Goal: Task Accomplishment & Management: Manage account settings

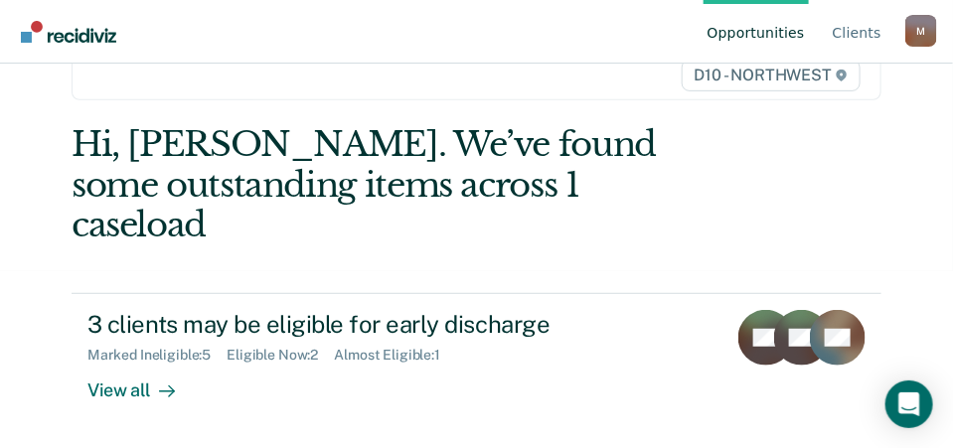
scroll to position [199, 0]
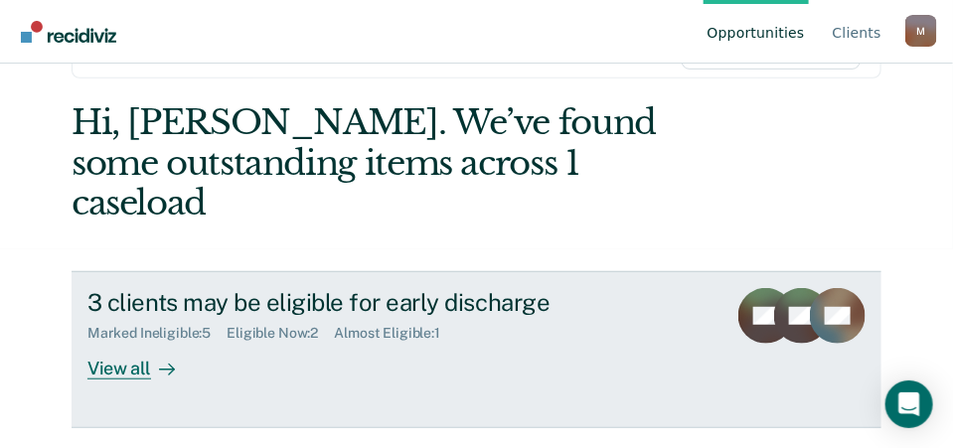
click at [111, 342] on div "View all" at bounding box center [142, 361] width 111 height 39
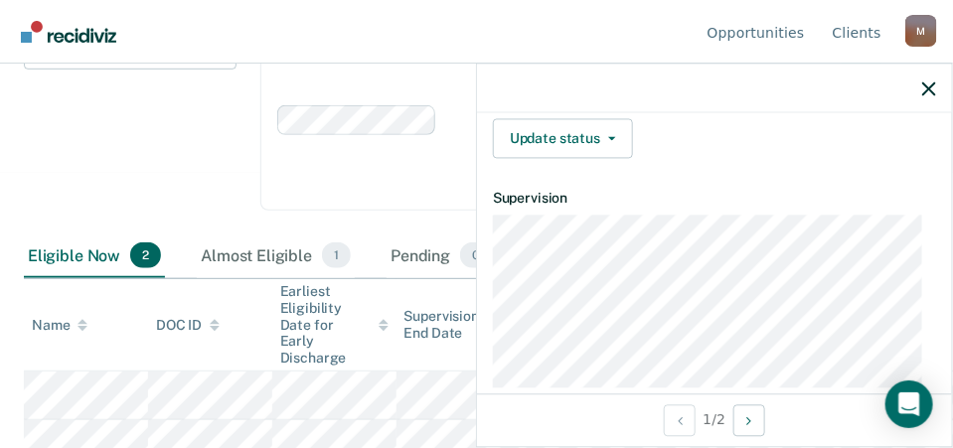
scroll to position [695, 0]
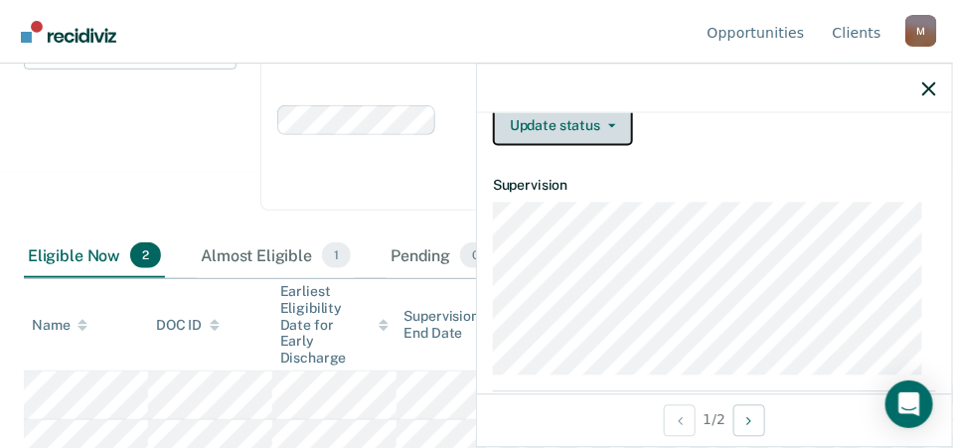
click at [562, 119] on button "Update status" at bounding box center [563, 126] width 140 height 40
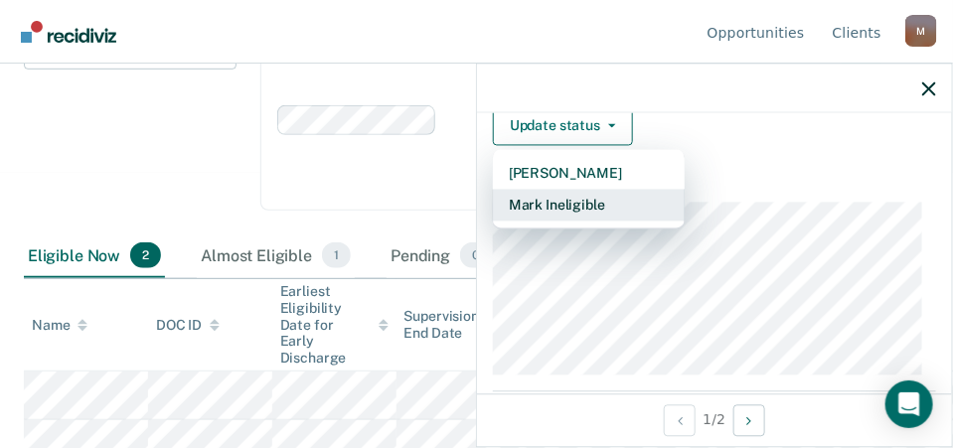
click at [567, 198] on button "Mark Ineligible" at bounding box center [589, 206] width 192 height 32
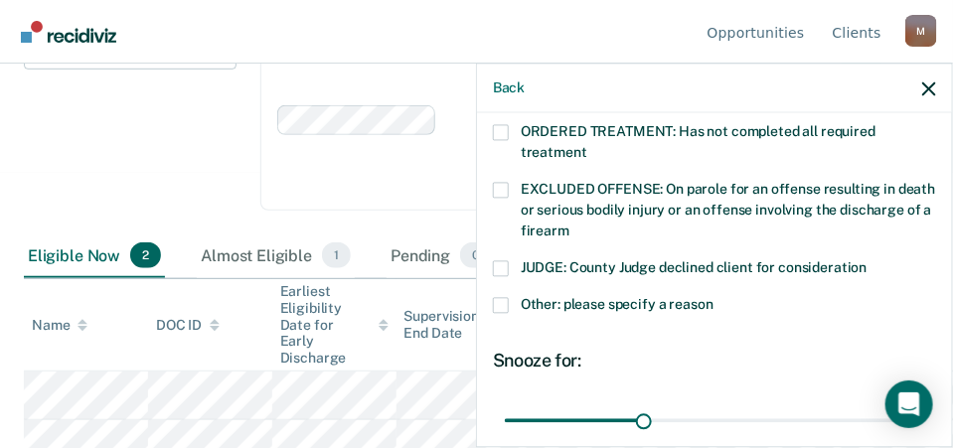
scroll to position [681, 0]
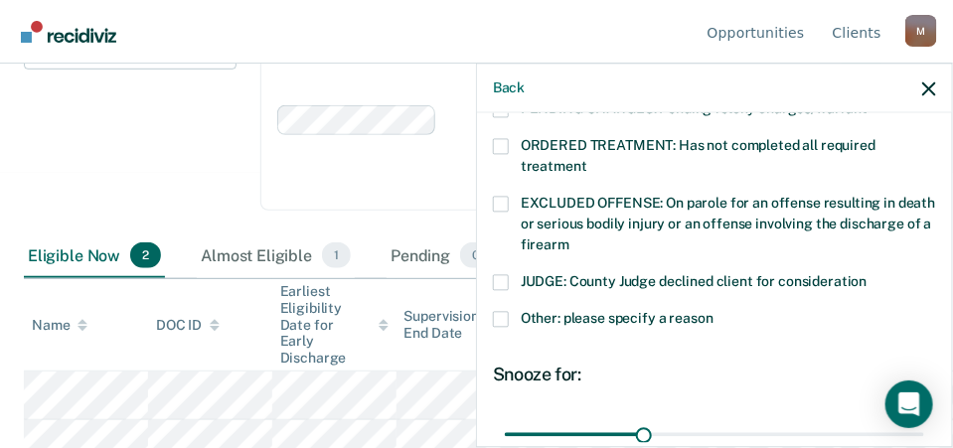
click at [501, 311] on span at bounding box center [501, 319] width 16 height 16
click at [713, 311] on input "Other: please specify a reason" at bounding box center [713, 311] width 0 height 0
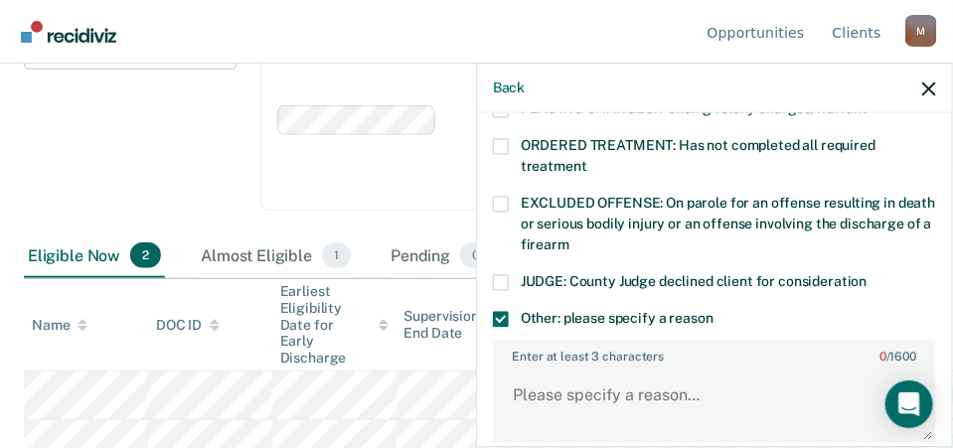
click at [498, 196] on span at bounding box center [501, 204] width 16 height 16
click at [569, 237] on input "EXCLUDED OFFENSE: On parole for an offense resulting in death or serious bodily…" at bounding box center [569, 237] width 0 height 0
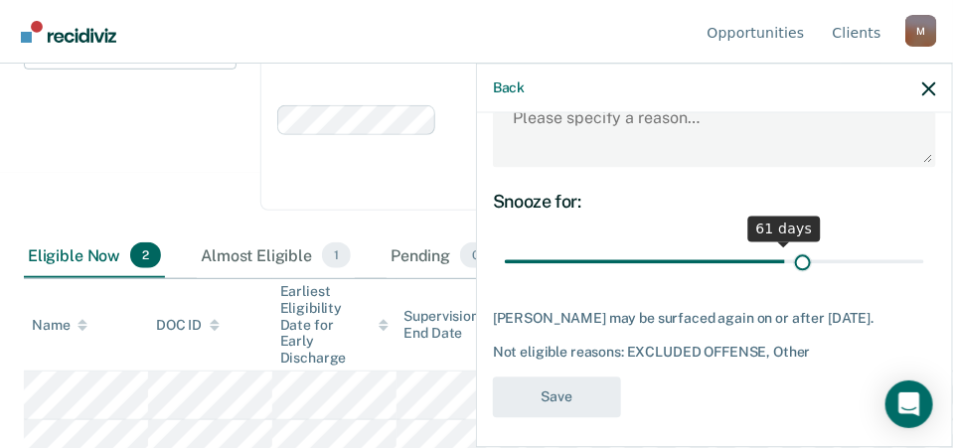
scroll to position [959, 0]
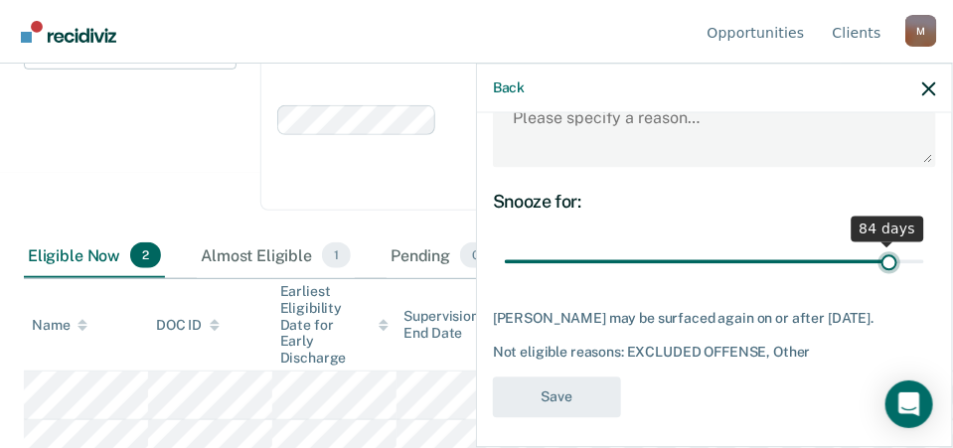
drag, startPoint x: 638, startPoint y: 232, endPoint x: 877, endPoint y: 246, distance: 239.8
type input "84"
click at [877, 246] on input "range" at bounding box center [714, 261] width 419 height 35
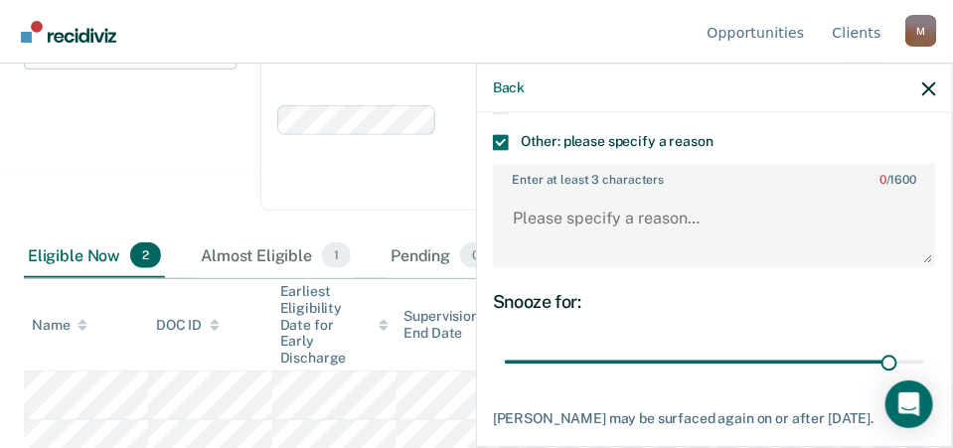
scroll to position [760, 0]
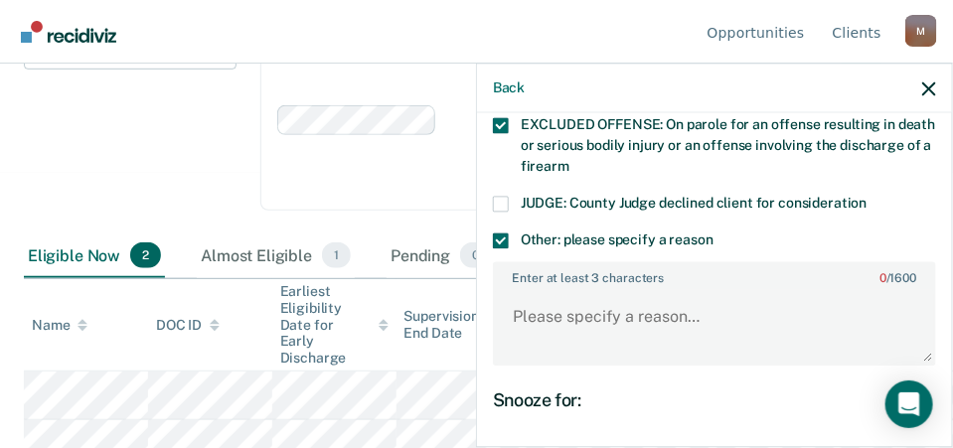
click at [507, 232] on span at bounding box center [501, 240] width 16 height 16
click at [713, 232] on input "Other: please specify a reason" at bounding box center [713, 232] width 0 height 0
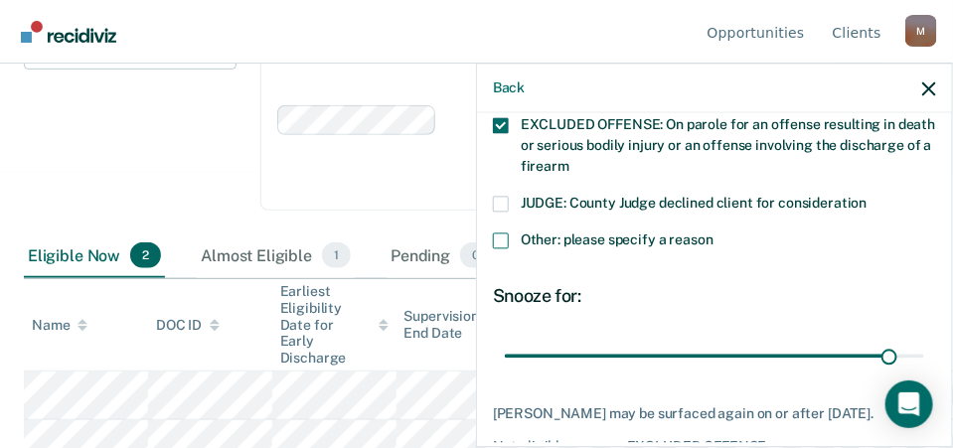
scroll to position [856, 0]
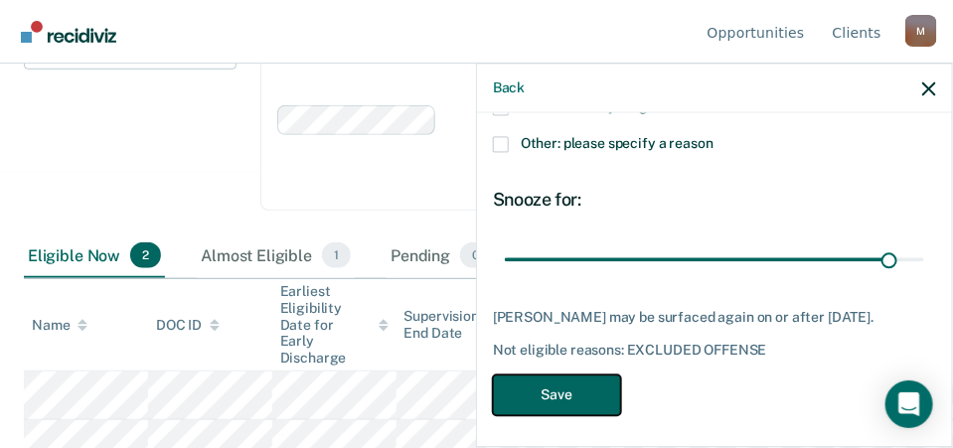
click at [574, 389] on button "Save" at bounding box center [557, 394] width 128 height 41
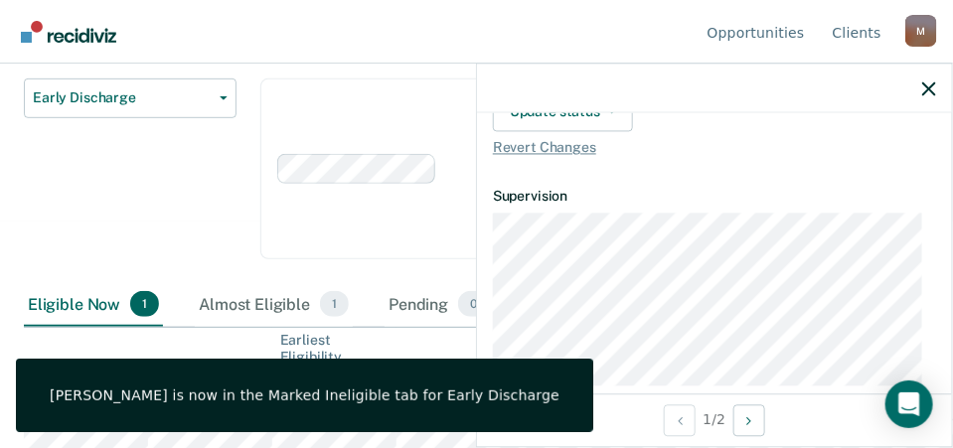
click at [195, 235] on div "Early Discharge Classification Review Early Discharge Minimum Telephone Reporti…" at bounding box center [130, 181] width 213 height 206
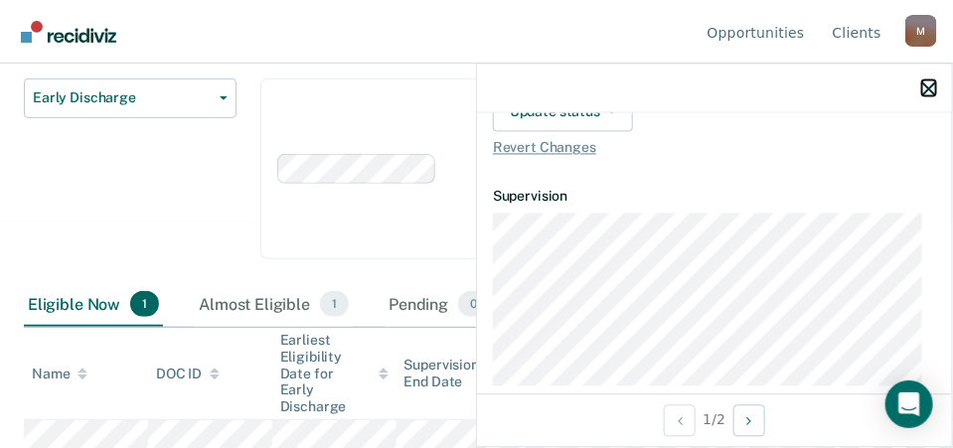
click at [934, 84] on icon "button" at bounding box center [929, 88] width 14 height 14
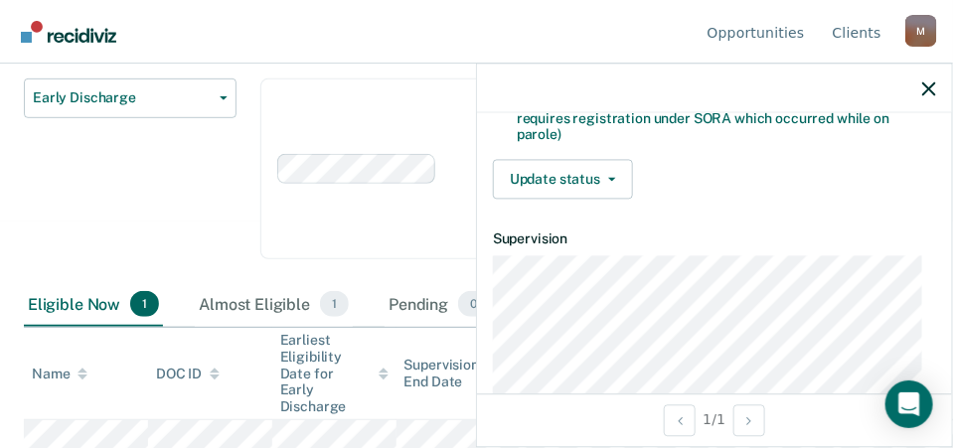
scroll to position [695, 0]
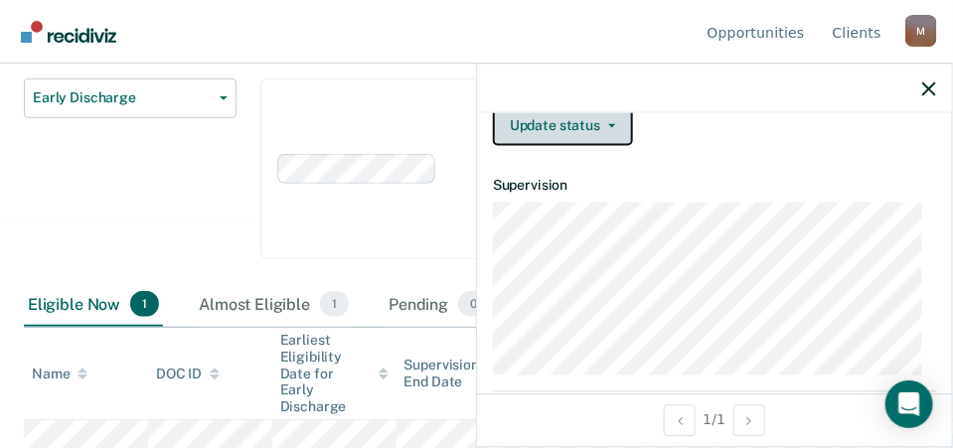
click at [550, 115] on button "Update status" at bounding box center [563, 126] width 140 height 40
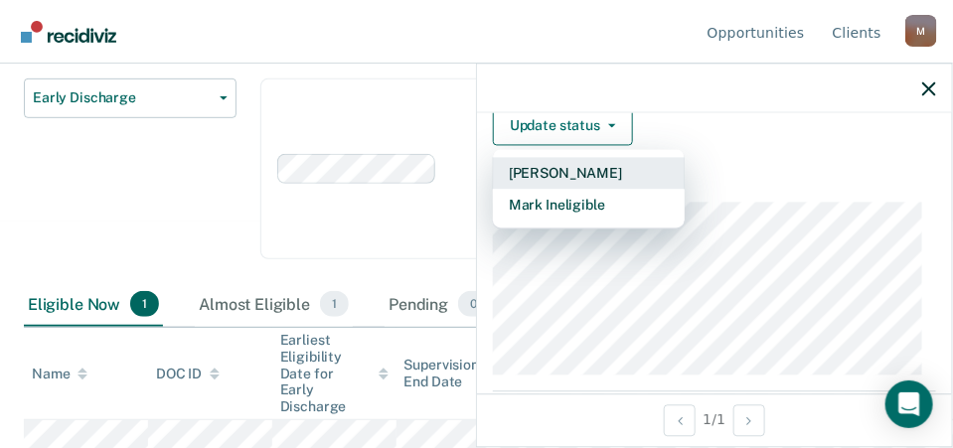
click at [551, 164] on button "[PERSON_NAME]" at bounding box center [589, 174] width 192 height 32
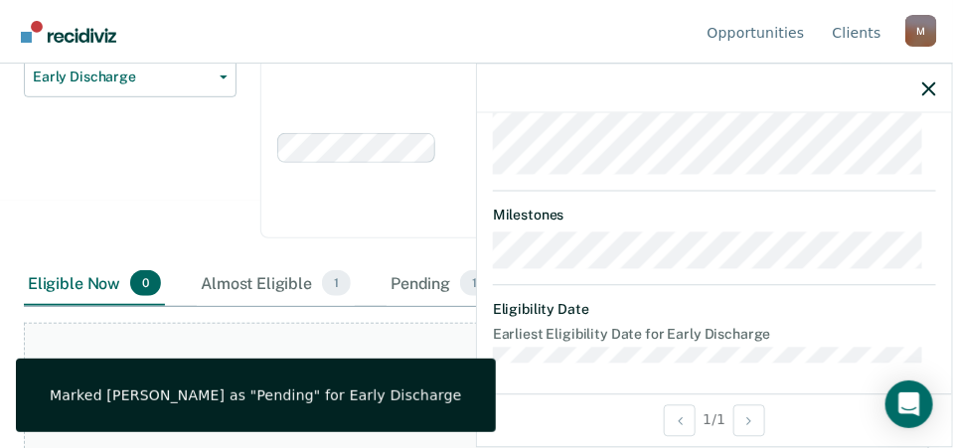
scroll to position [265, 0]
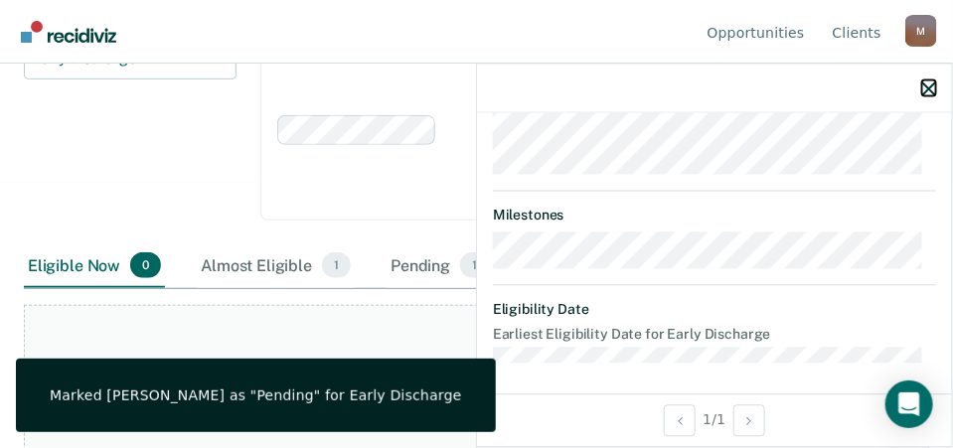
click at [931, 85] on icon "button" at bounding box center [929, 88] width 14 height 14
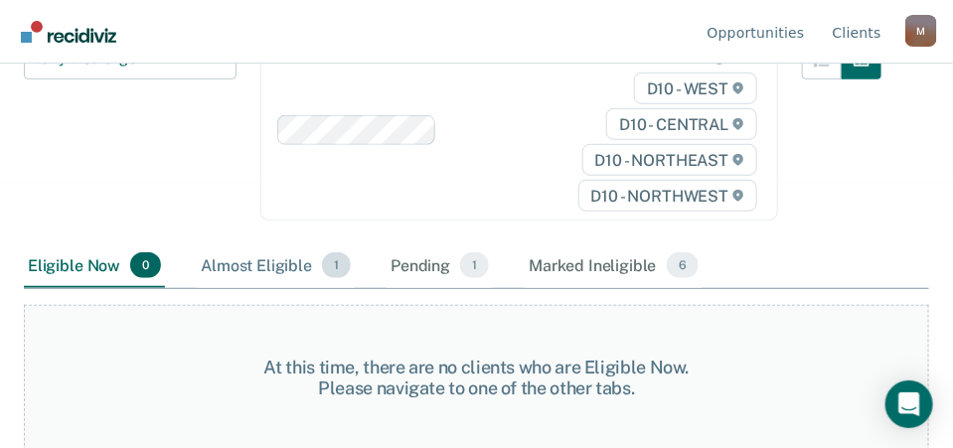
click at [292, 261] on div "Almost Eligible 1" at bounding box center [276, 266] width 158 height 44
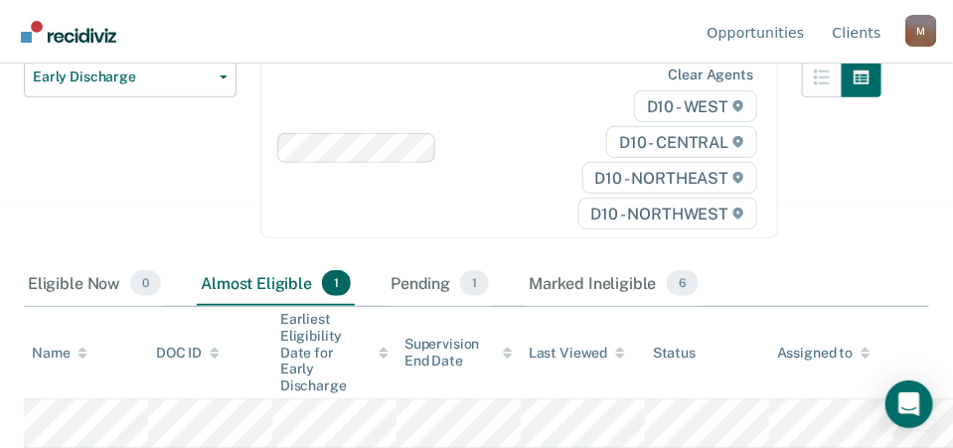
scroll to position [226, 0]
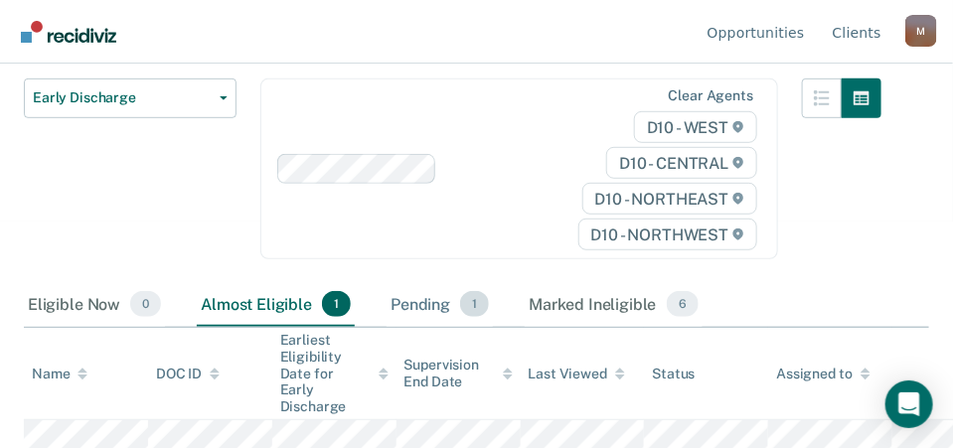
click at [404, 295] on div "Pending 1" at bounding box center [439, 305] width 106 height 44
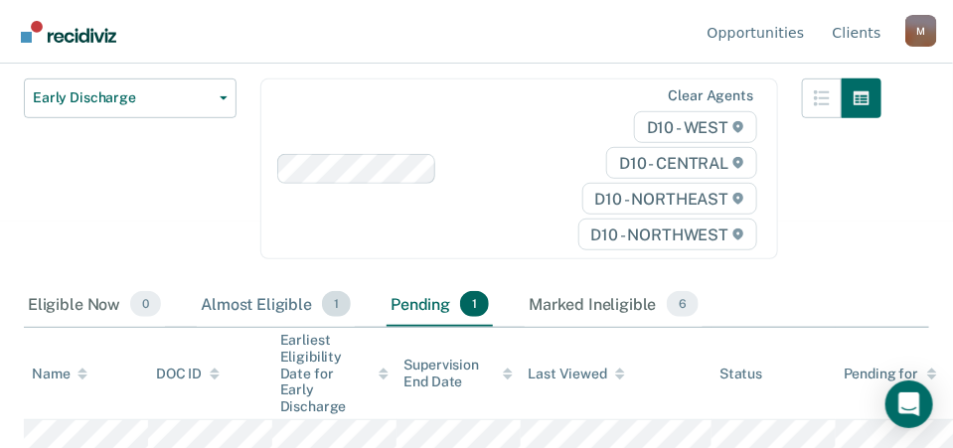
click at [306, 299] on div "Almost Eligible 1" at bounding box center [276, 305] width 158 height 44
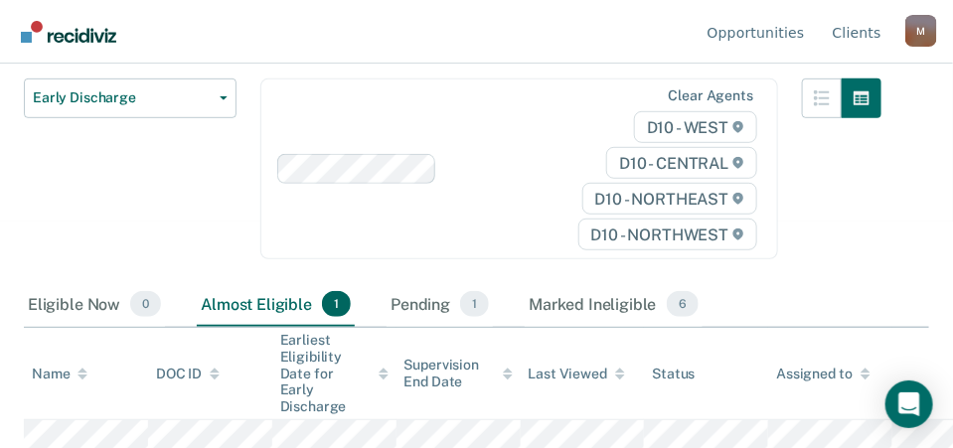
click at [323, 297] on span "1" at bounding box center [336, 304] width 29 height 26
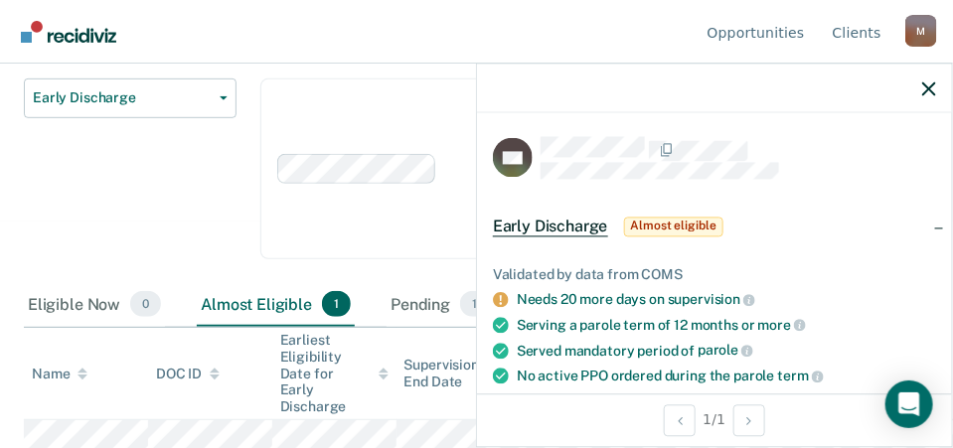
click at [667, 221] on span "Almost eligible" at bounding box center [673, 227] width 99 height 20
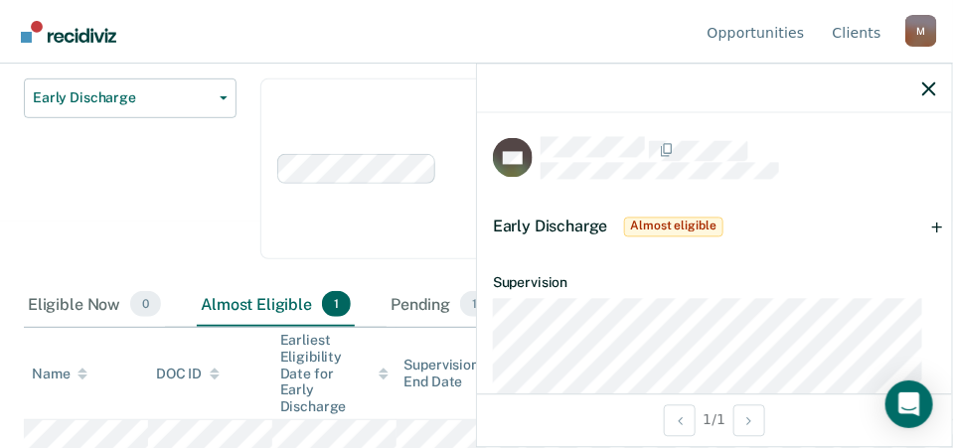
scroll to position [302, 0]
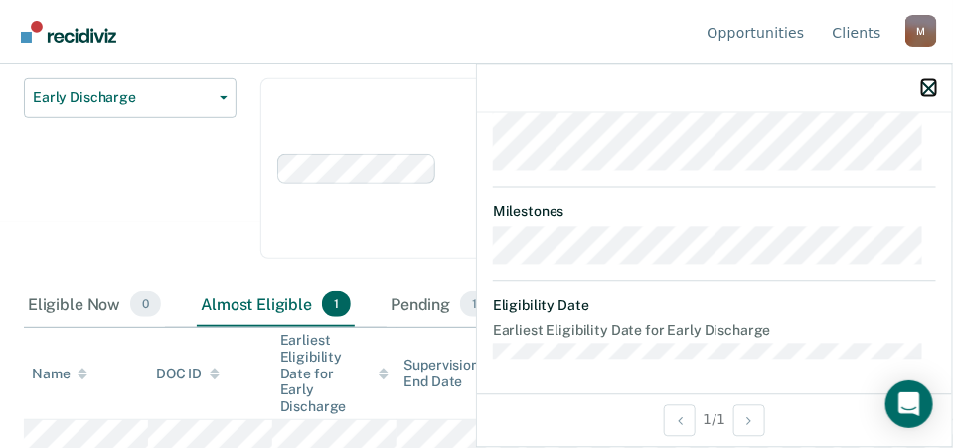
click at [927, 90] on icon "button" at bounding box center [929, 88] width 14 height 14
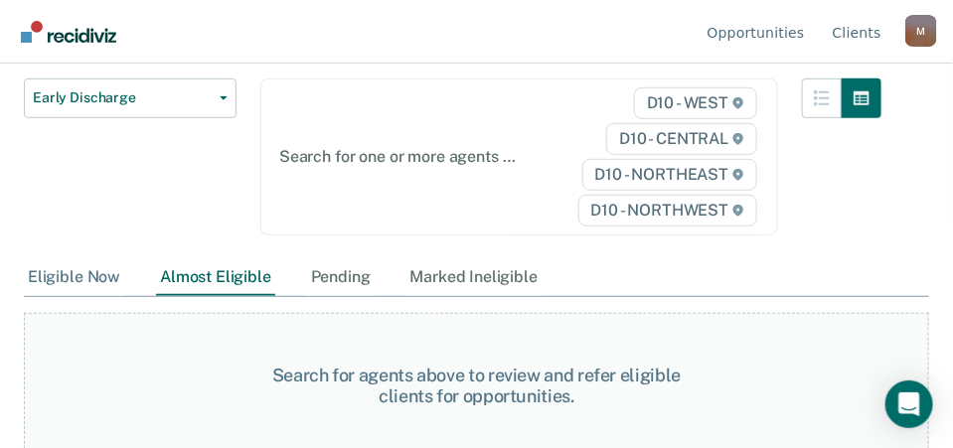
click at [54, 278] on div "Eligible Now" at bounding box center [74, 277] width 100 height 37
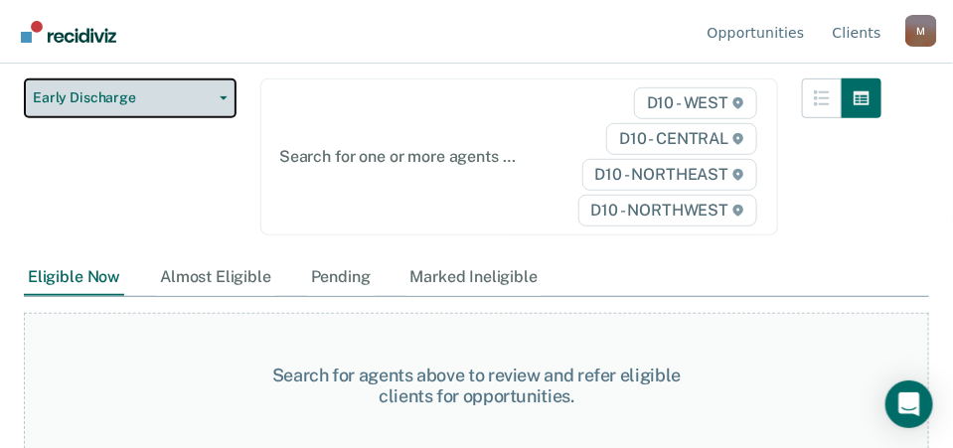
click at [218, 91] on button "Early Discharge" at bounding box center [130, 98] width 213 height 40
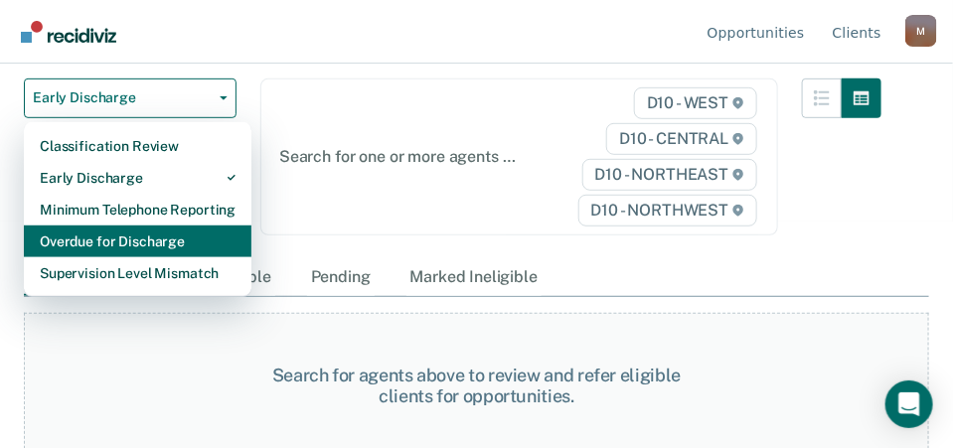
click at [153, 244] on div "Overdue for Discharge" at bounding box center [138, 241] width 196 height 32
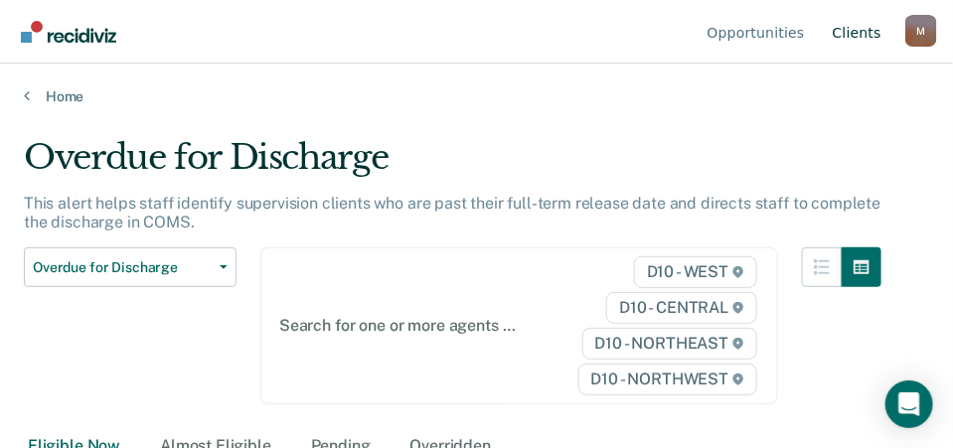
click at [858, 30] on link "Client s" at bounding box center [856, 32] width 57 height 64
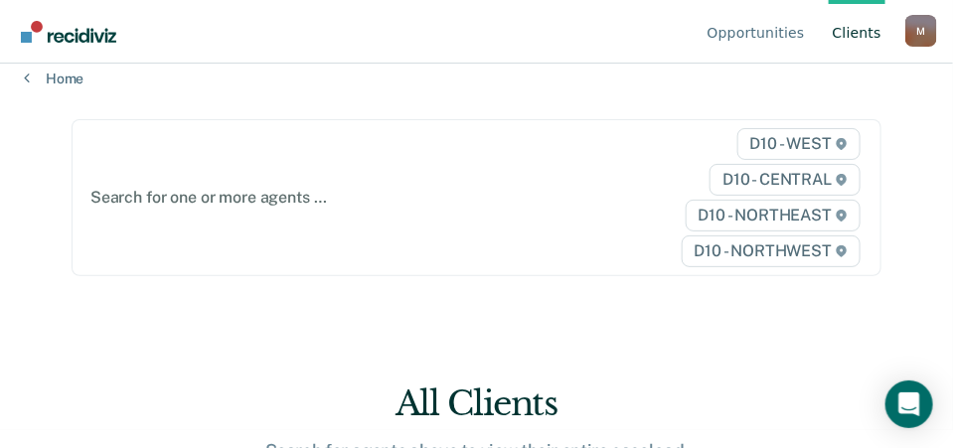
scroll to position [29, 0]
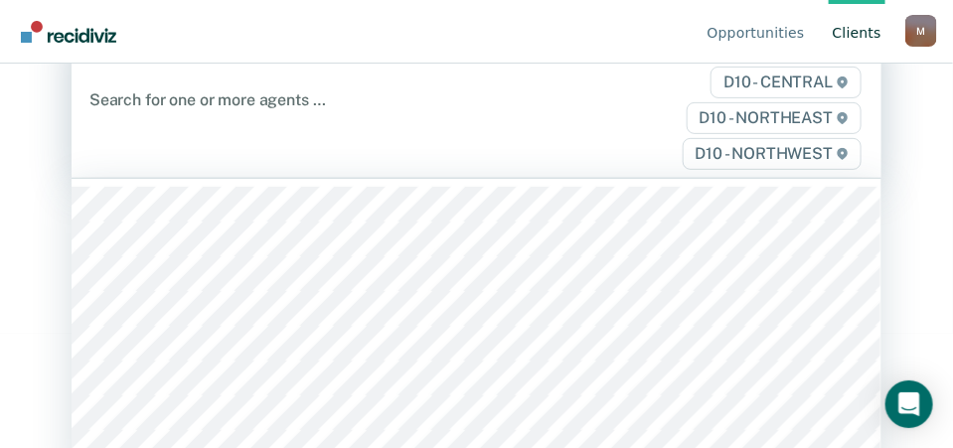
click at [249, 178] on div "317 results available. Use Up and Down to choose options, press Enter to select…" at bounding box center [477, 100] width 810 height 155
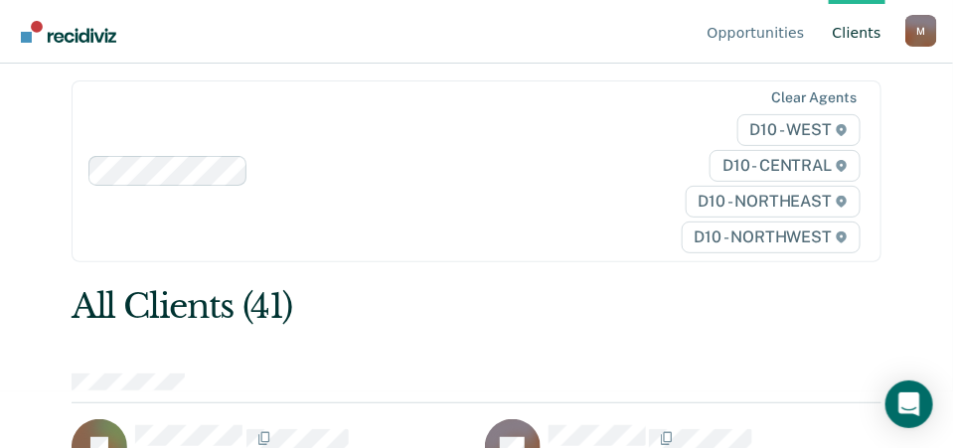
scroll to position [0, 0]
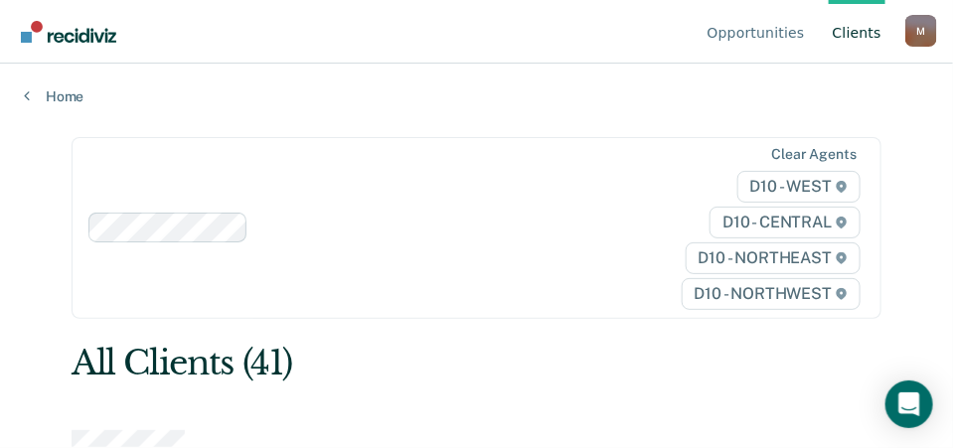
click at [857, 37] on link "Client s" at bounding box center [856, 32] width 57 height 64
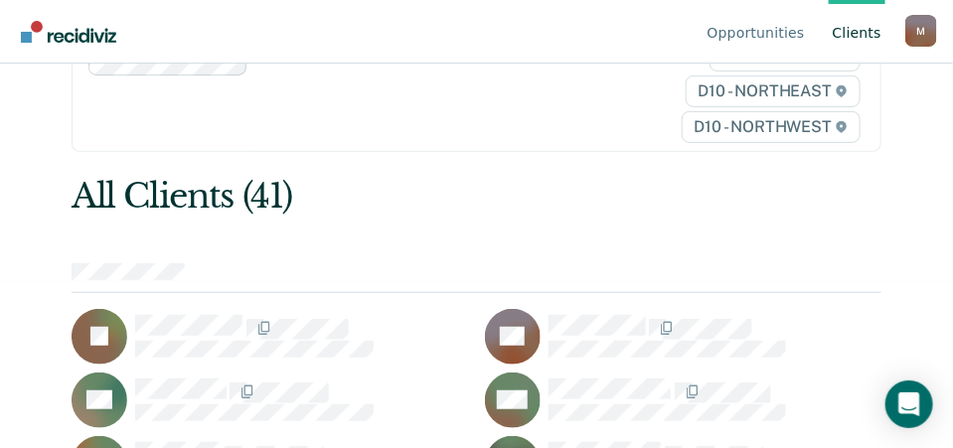
click at [163, 152] on div "Clear agents D10 - WEST D10 - CENTRAL D10 - NORTHEAST D10 - NORTHWEST" at bounding box center [477, 61] width 810 height 182
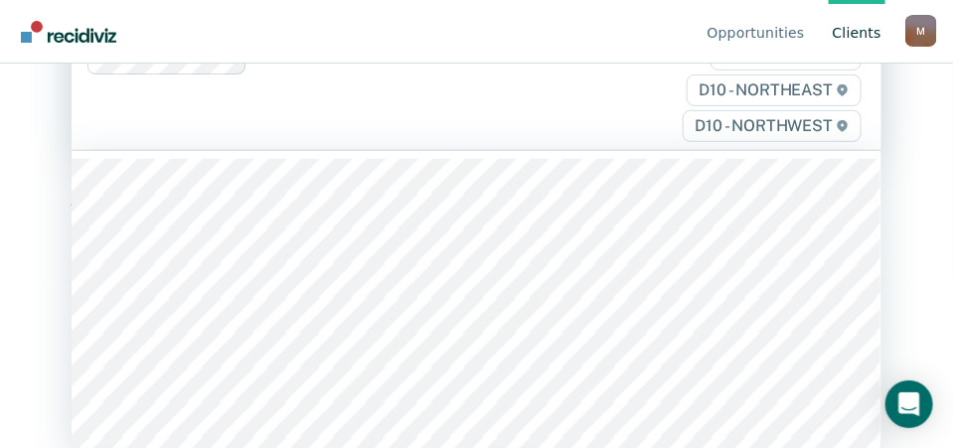
click at [497, 87] on div "Clear agents D10 - WEST D10 - CENTRAL D10 - NORTHEAST D10 - NORTHWEST" at bounding box center [477, 60] width 810 height 180
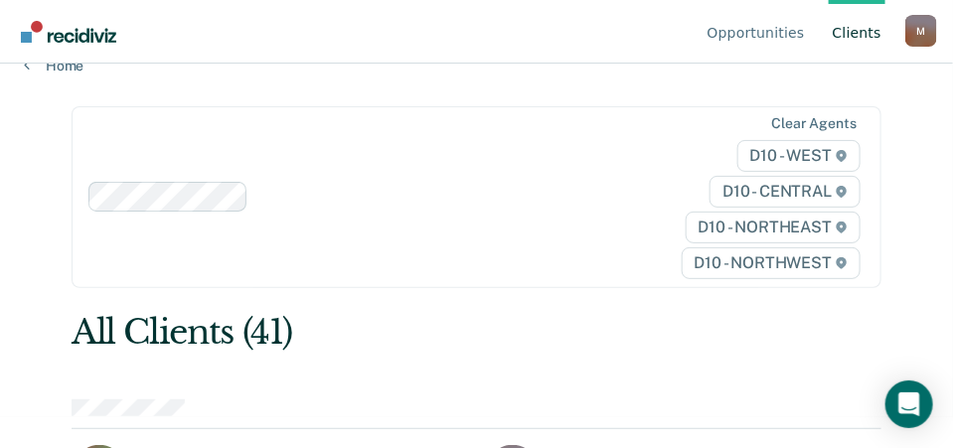
scroll to position [0, 0]
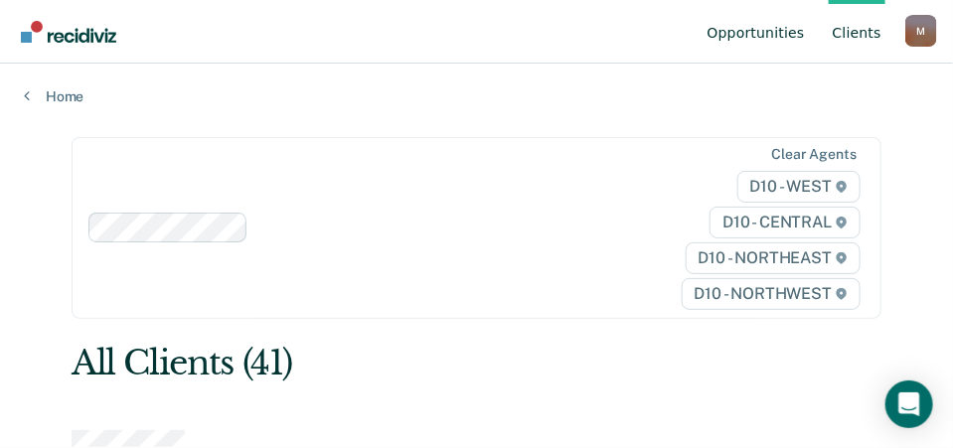
click at [797, 30] on link "Opportunities" at bounding box center [755, 32] width 105 height 64
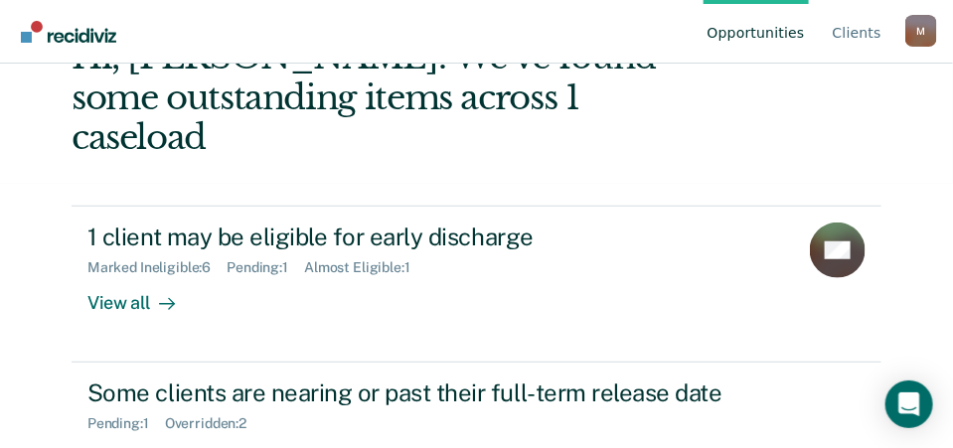
scroll to position [298, 0]
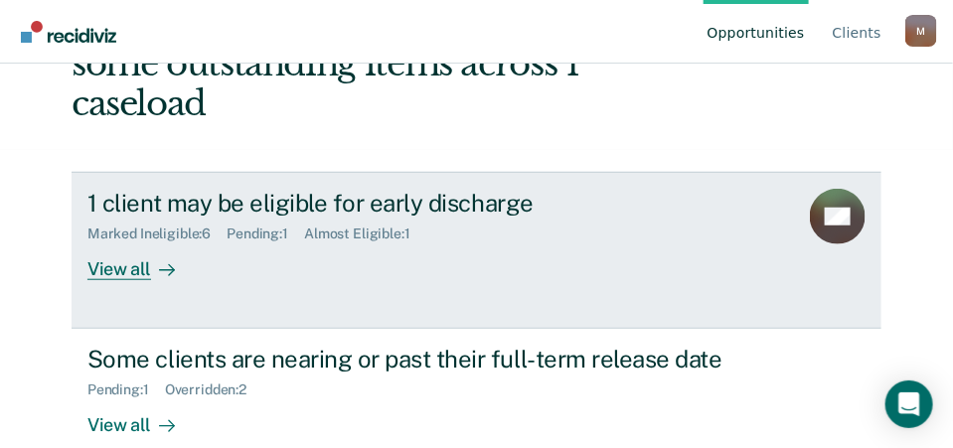
click at [112, 242] on div "View all" at bounding box center [142, 261] width 111 height 39
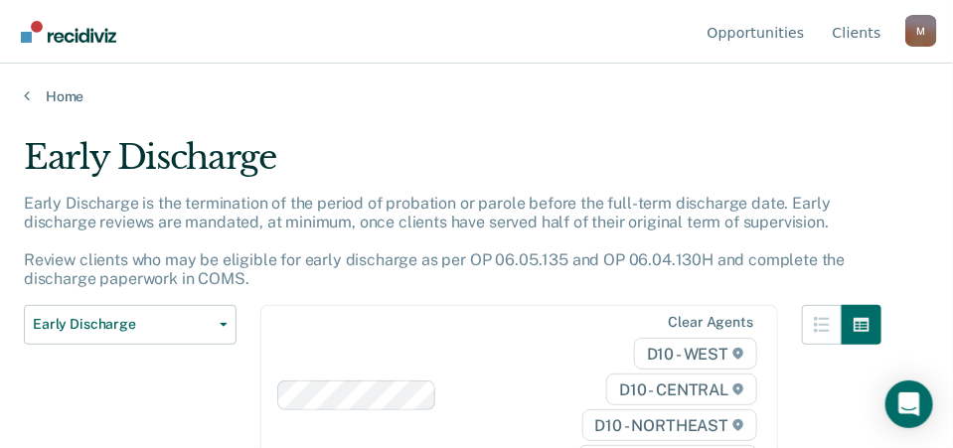
click at [28, 84] on div "Home" at bounding box center [476, 85] width 953 height 42
click at [29, 91] on icon at bounding box center [27, 95] width 6 height 16
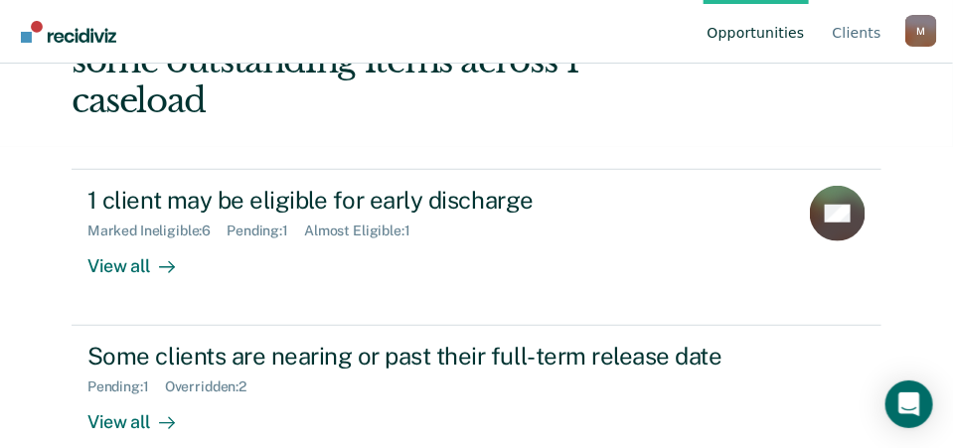
scroll to position [397, 0]
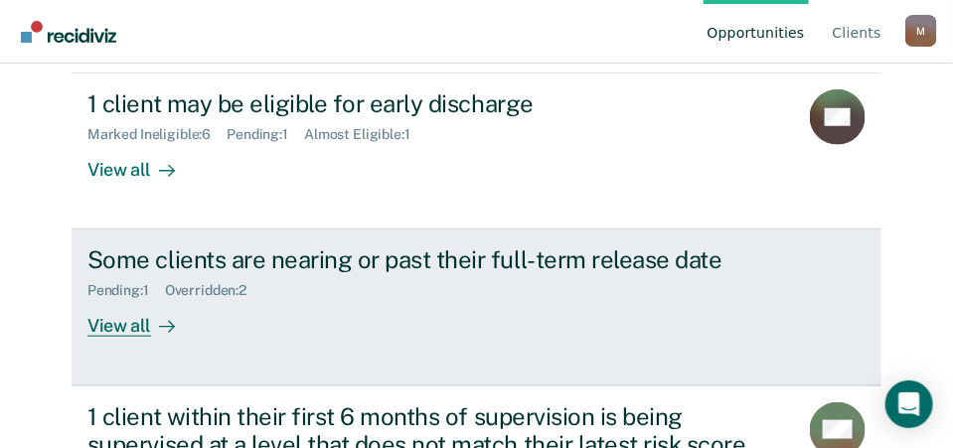
click at [130, 299] on div "View all" at bounding box center [142, 318] width 111 height 39
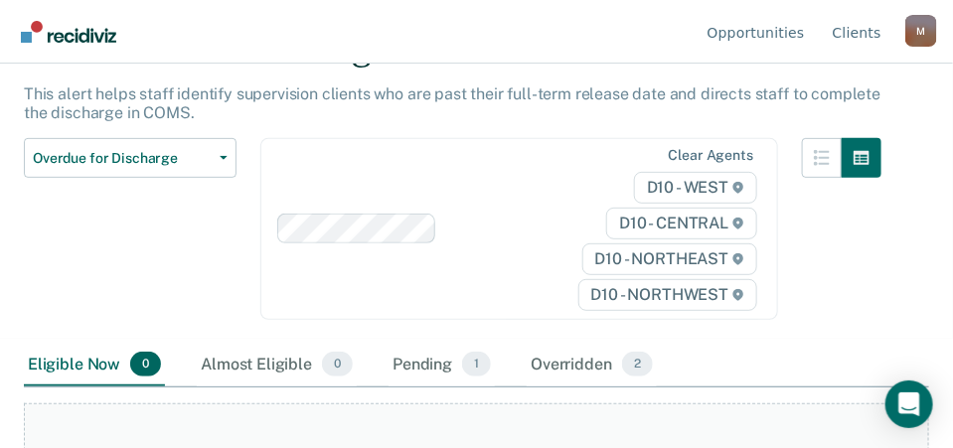
scroll to position [199, 0]
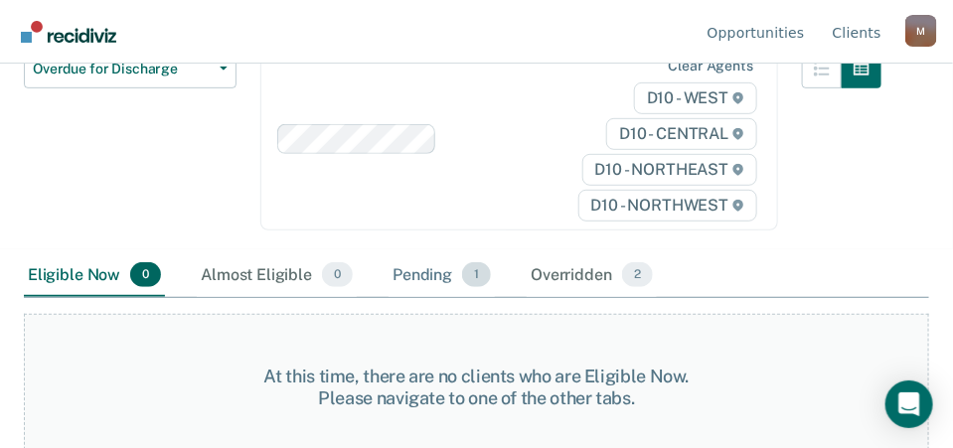
click at [424, 274] on div "Pending 1" at bounding box center [441, 276] width 106 height 44
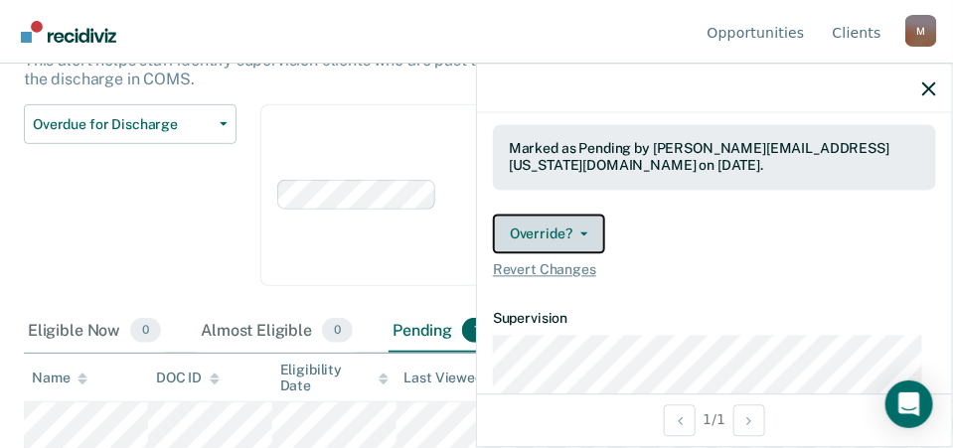
click at [584, 232] on button "Override?" at bounding box center [549, 234] width 112 height 40
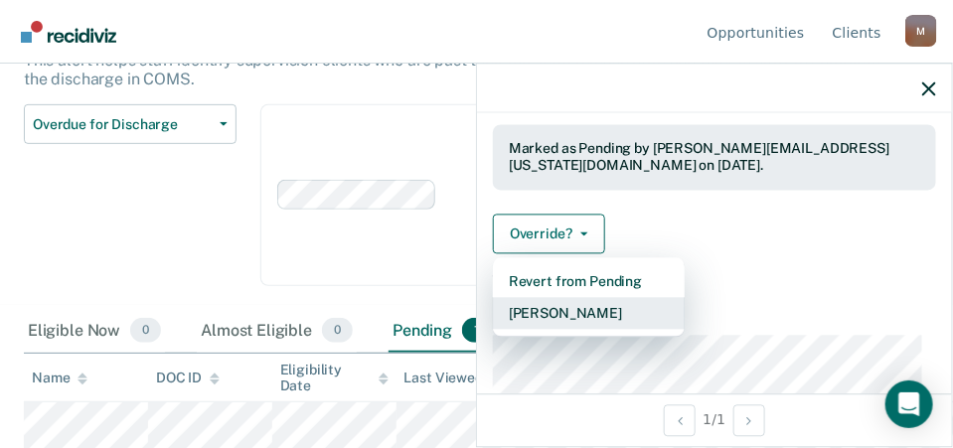
click at [580, 307] on button "[PERSON_NAME]" at bounding box center [589, 313] width 192 height 32
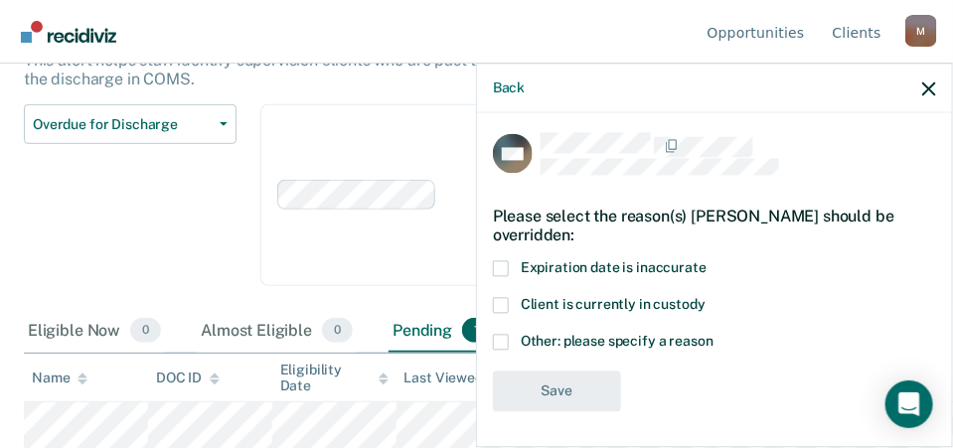
click at [499, 334] on span at bounding box center [501, 342] width 16 height 16
click at [713, 334] on input "Other: please specify a reason" at bounding box center [713, 334] width 0 height 0
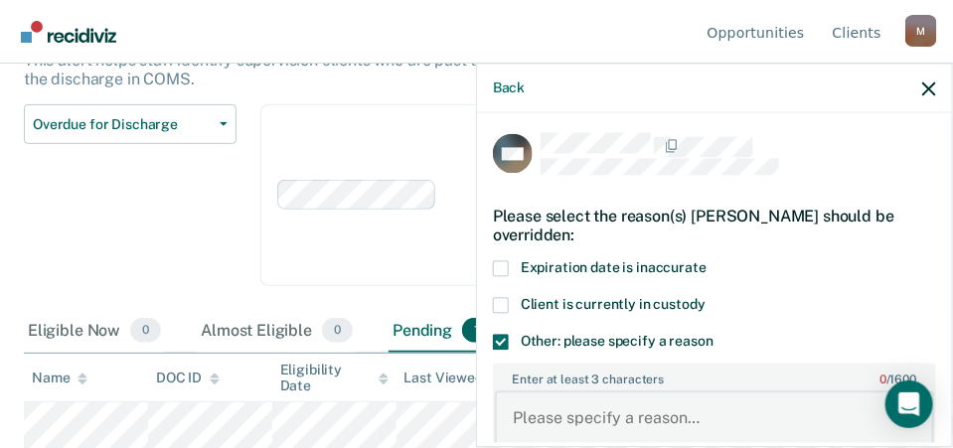
click at [582, 404] on textarea "Enter at least 3 characters 0 / 1600" at bounding box center [714, 428] width 439 height 74
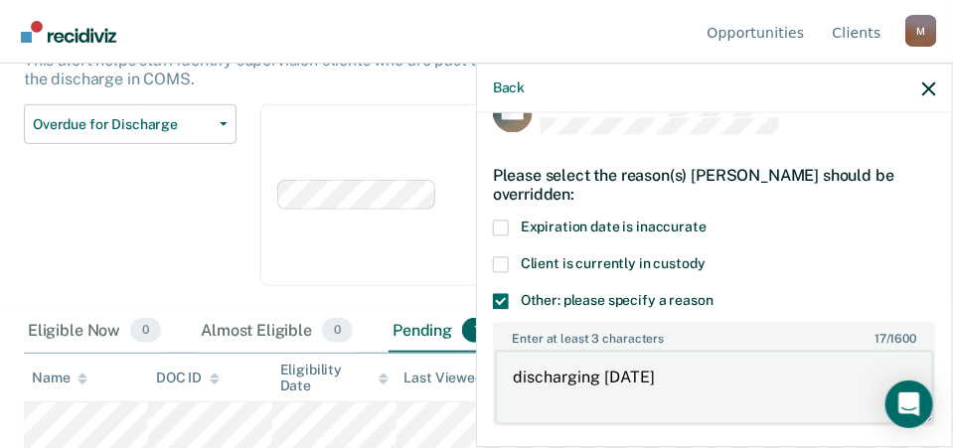
scroll to position [189, 0]
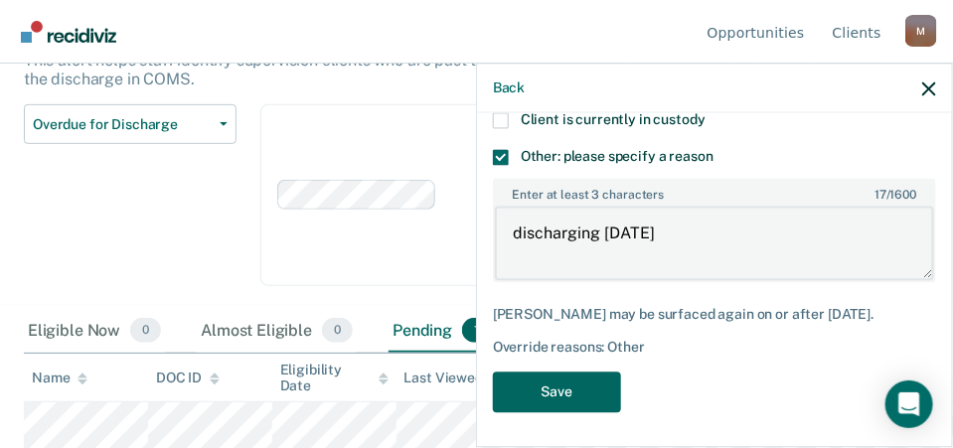
type textarea "discharging [DATE]"
click at [589, 379] on button "Save" at bounding box center [557, 393] width 128 height 41
